Goal: Task Accomplishment & Management: Manage account settings

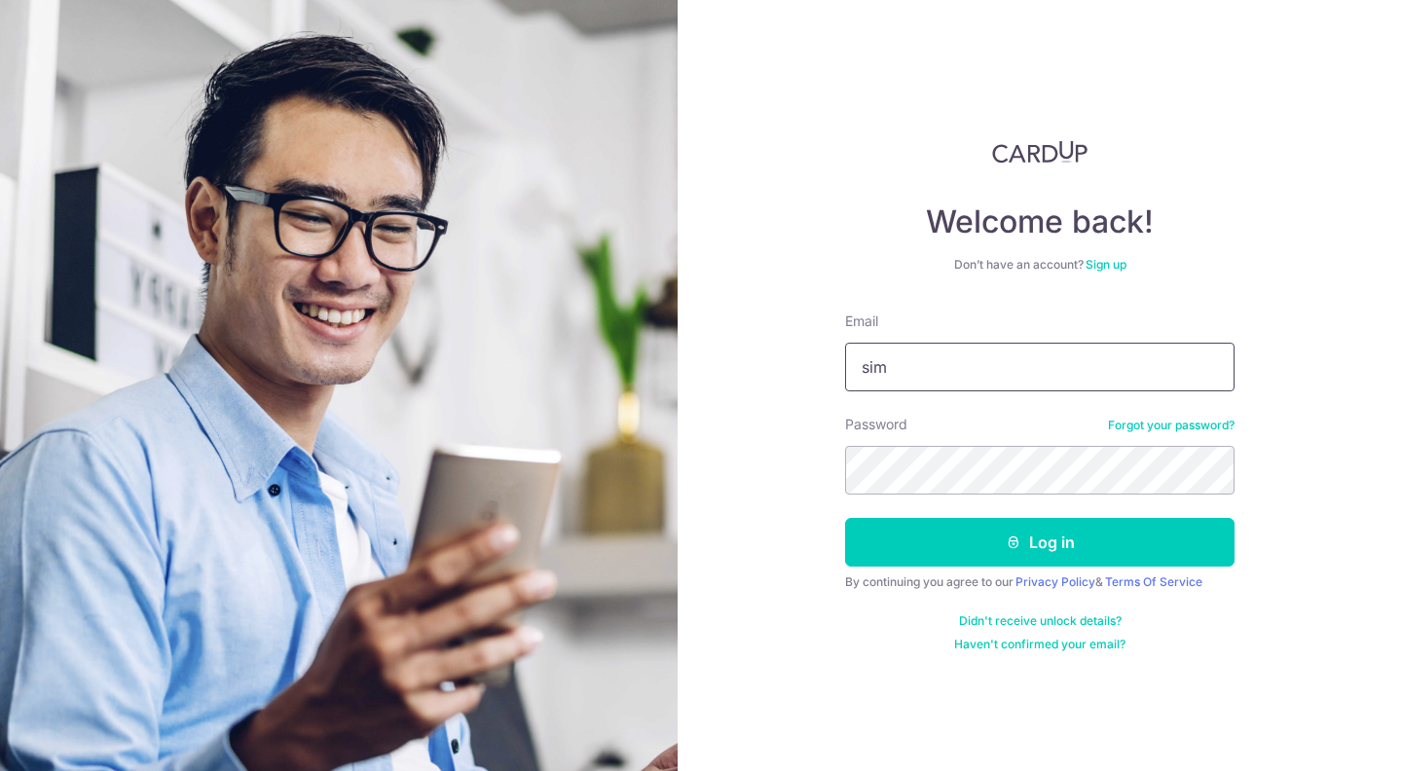
type input "[EMAIL_ADDRESS][DOMAIN_NAME]"
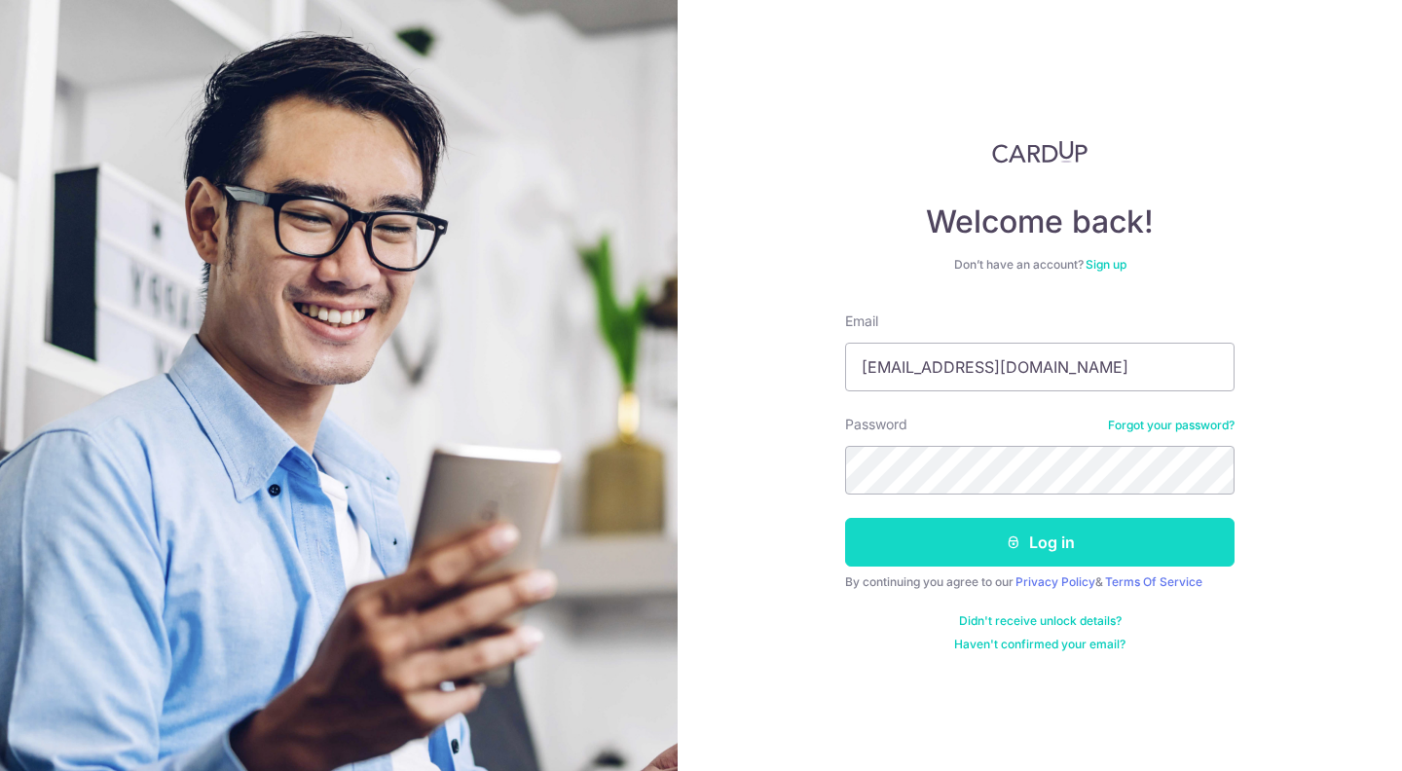
click at [1088, 531] on button "Log in" at bounding box center [1040, 542] width 390 height 49
